Goal: Task Accomplishment & Management: Manage account settings

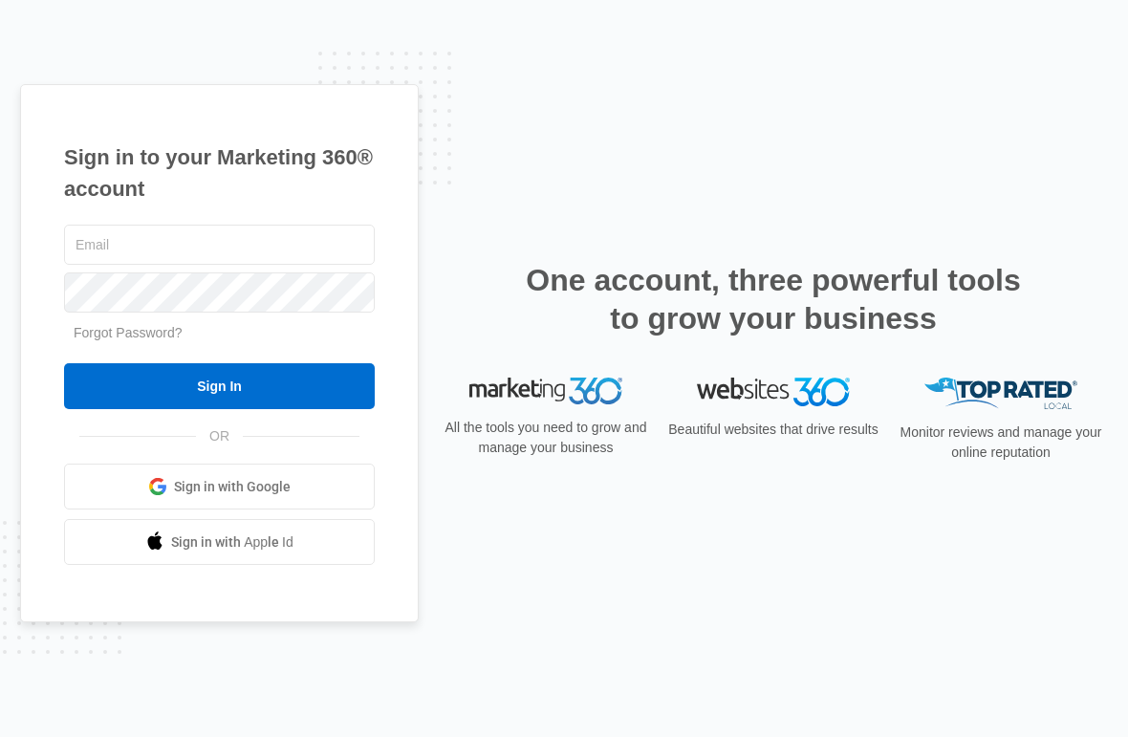
click at [330, 263] on input "text" at bounding box center [219, 245] width 311 height 40
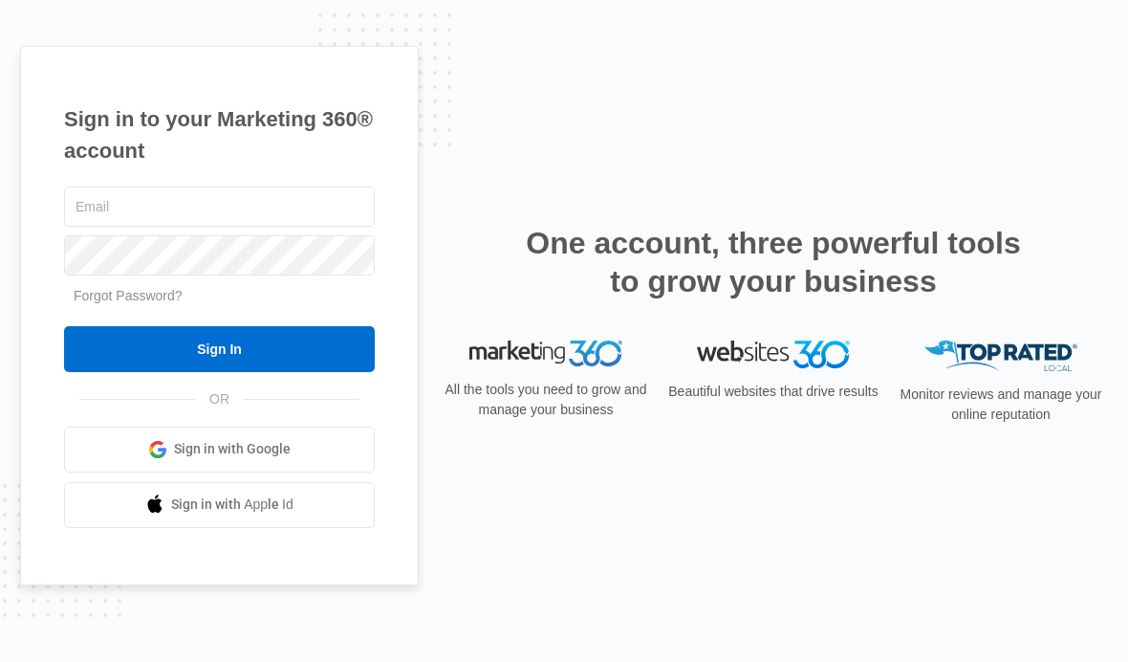
type input "[EMAIL_ADDRESS][DOMAIN_NAME]"
click at [237, 365] on input "Sign In" at bounding box center [219, 349] width 311 height 46
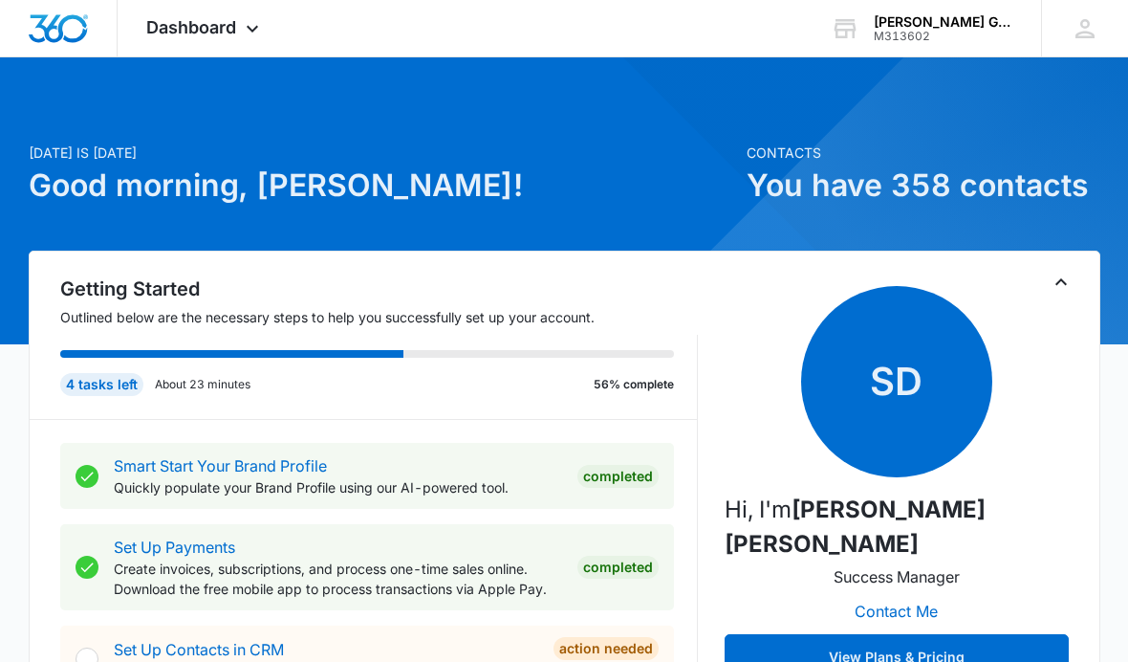
click at [199, 22] on span "Dashboard" at bounding box center [191, 27] width 90 height 20
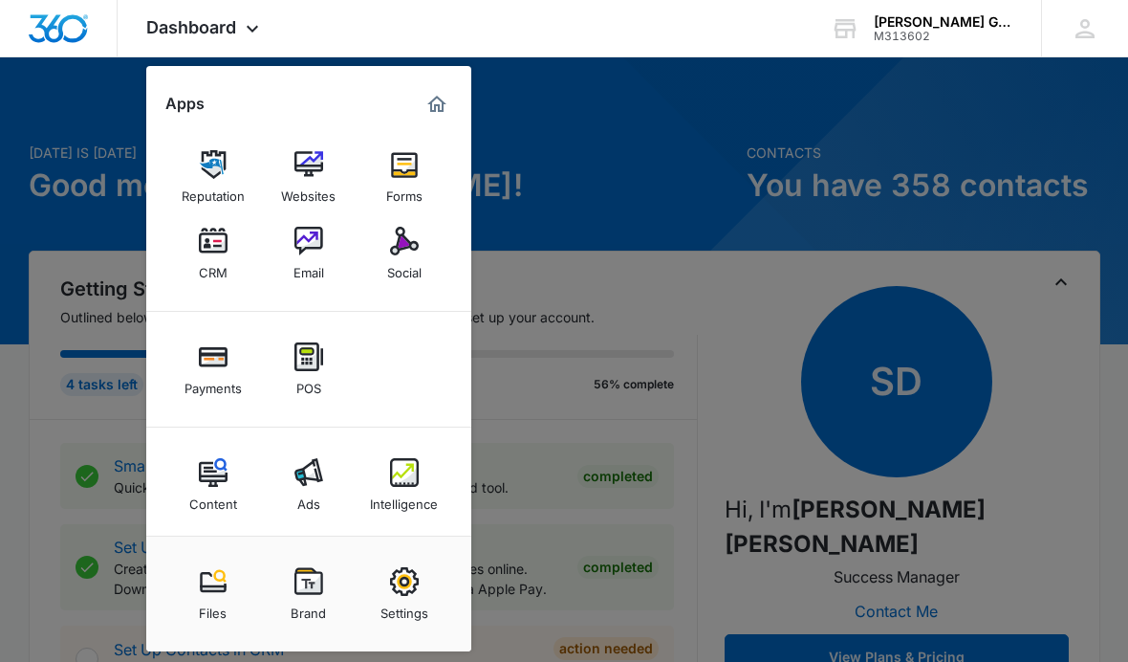
click at [217, 269] on div "CRM" at bounding box center [213, 267] width 29 height 25
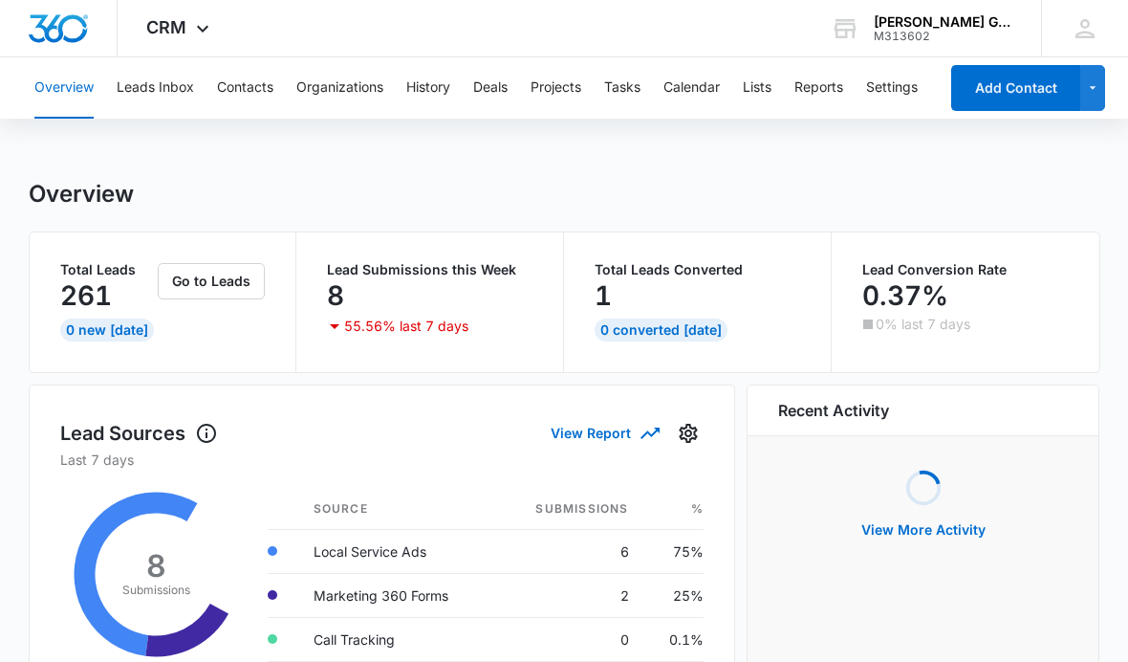
click at [168, 64] on button "Leads Inbox" at bounding box center [155, 87] width 77 height 61
